Goal: Task Accomplishment & Management: Use online tool/utility

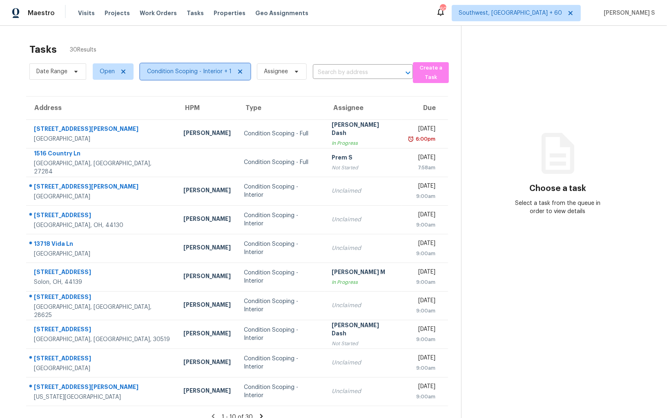
click at [206, 75] on span "Condition Scoping - Interior + 1" at bounding box center [189, 71] width 85 height 8
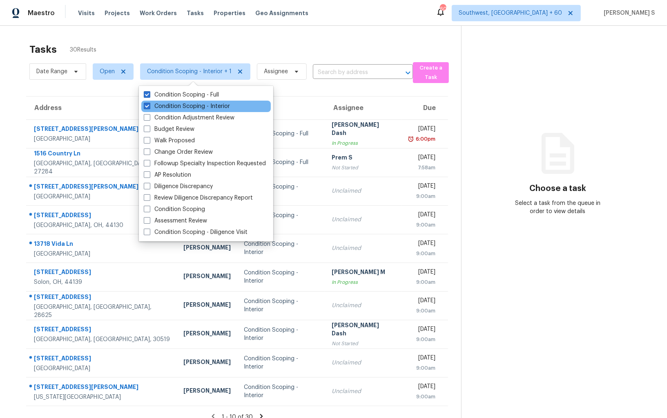
click at [201, 102] on div "Condition Scoping - Interior" at bounding box center [206, 106] width 130 height 11
click at [204, 107] on label "Condition Scoping - Interior" at bounding box center [187, 106] width 86 height 8
click at [149, 107] on input "Condition Scoping - Interior" at bounding box center [146, 104] width 5 height 5
checkbox input "false"
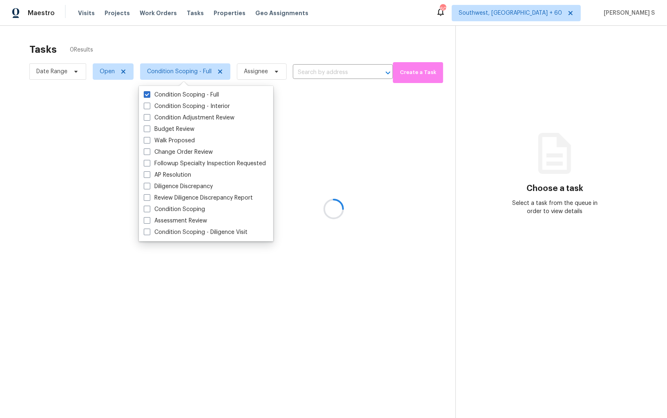
click at [330, 112] on div at bounding box center [333, 209] width 667 height 418
